Goal: Transaction & Acquisition: Purchase product/service

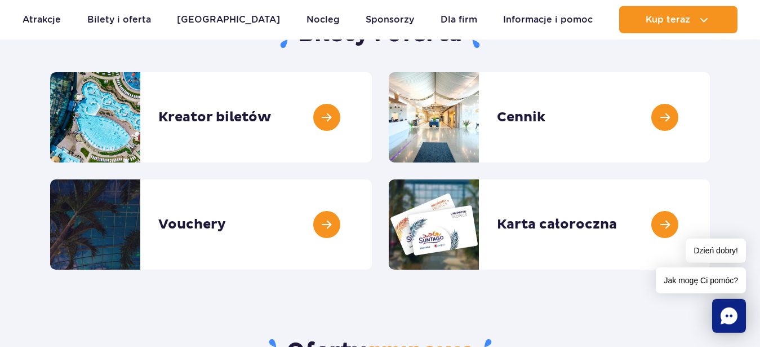
scroll to position [124, 0]
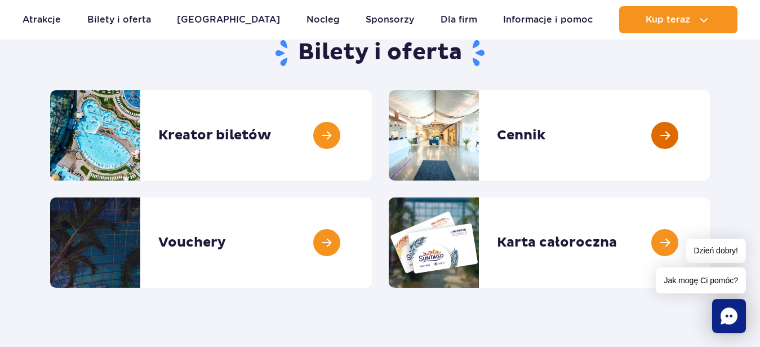
click at [710, 135] on link at bounding box center [710, 135] width 0 height 90
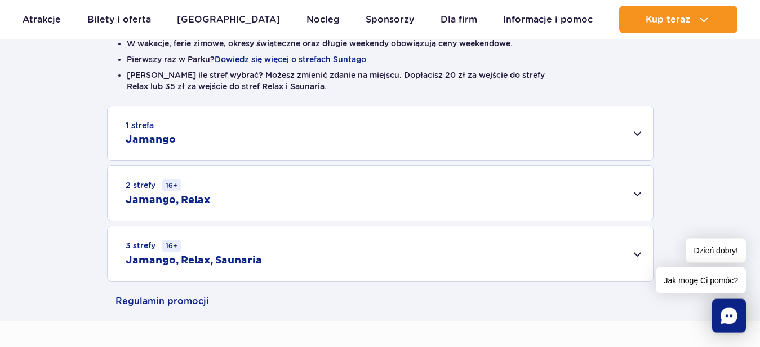
scroll to position [370, 0]
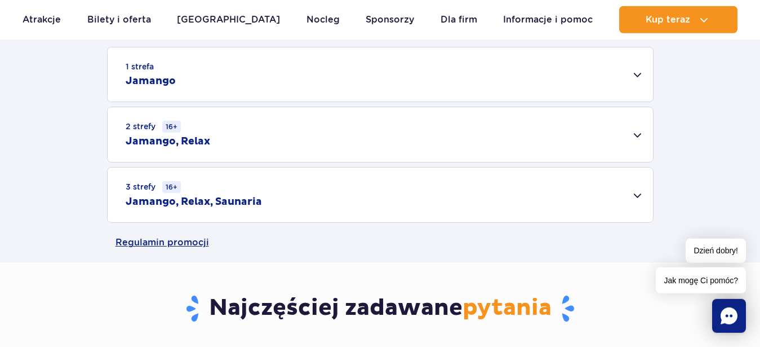
click at [635, 136] on div "2 strefy 16+ Jamango, Relax" at bounding box center [381, 134] width 546 height 55
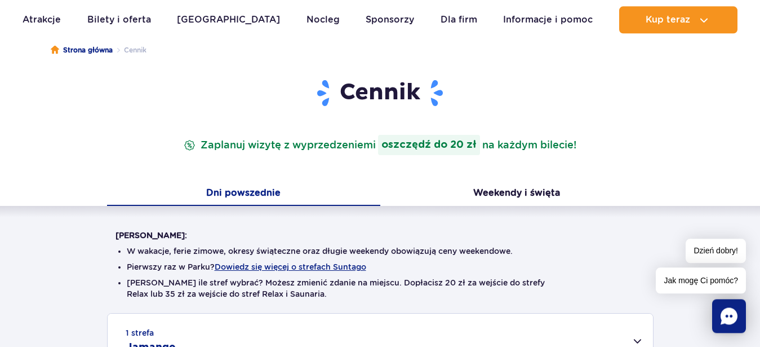
scroll to position [17, 0]
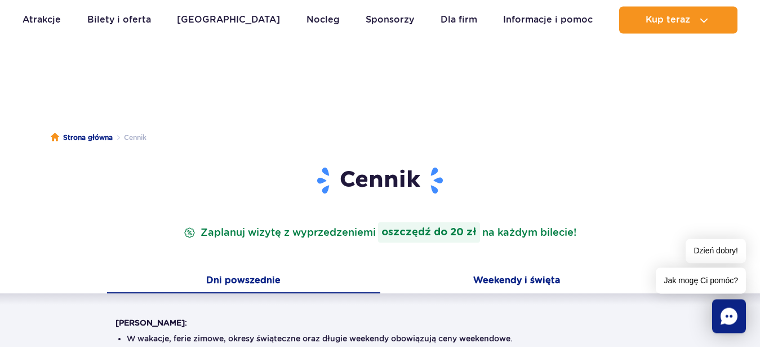
click at [505, 276] on button "Weekendy i święta" at bounding box center [516, 281] width 273 height 24
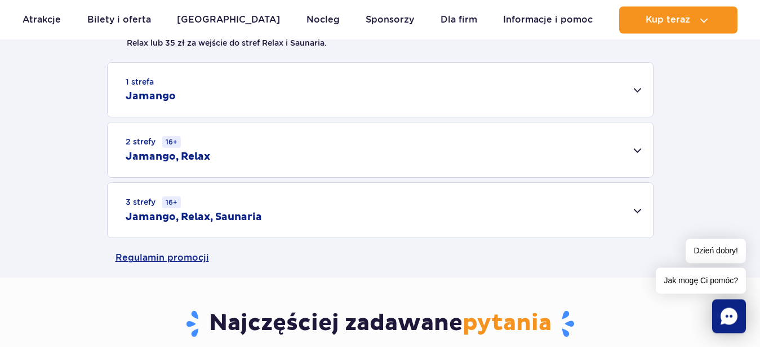
scroll to position [390, 0]
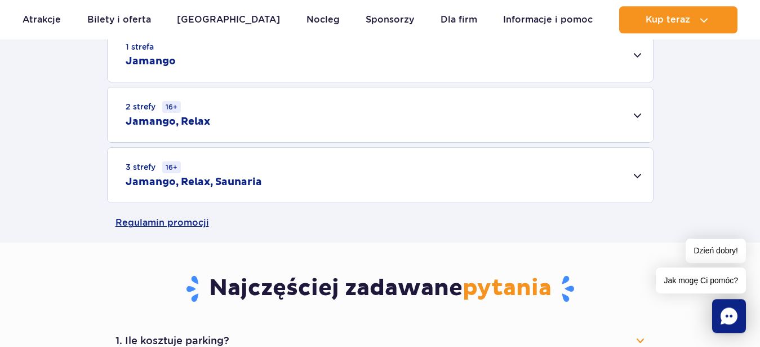
click at [639, 117] on div "2 strefy 16+ Jamango, Relax" at bounding box center [381, 114] width 546 height 55
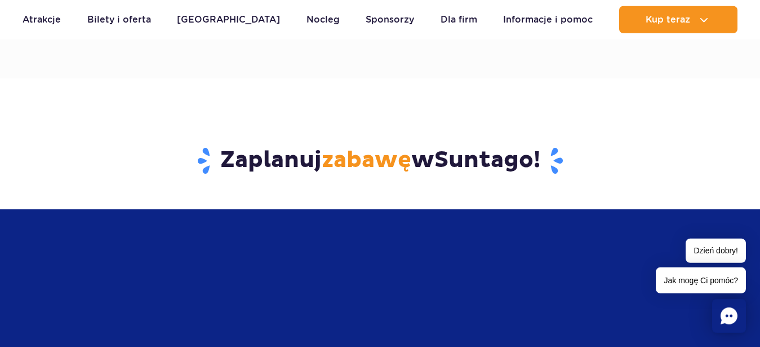
scroll to position [0, 0]
